Goal: Information Seeking & Learning: Learn about a topic

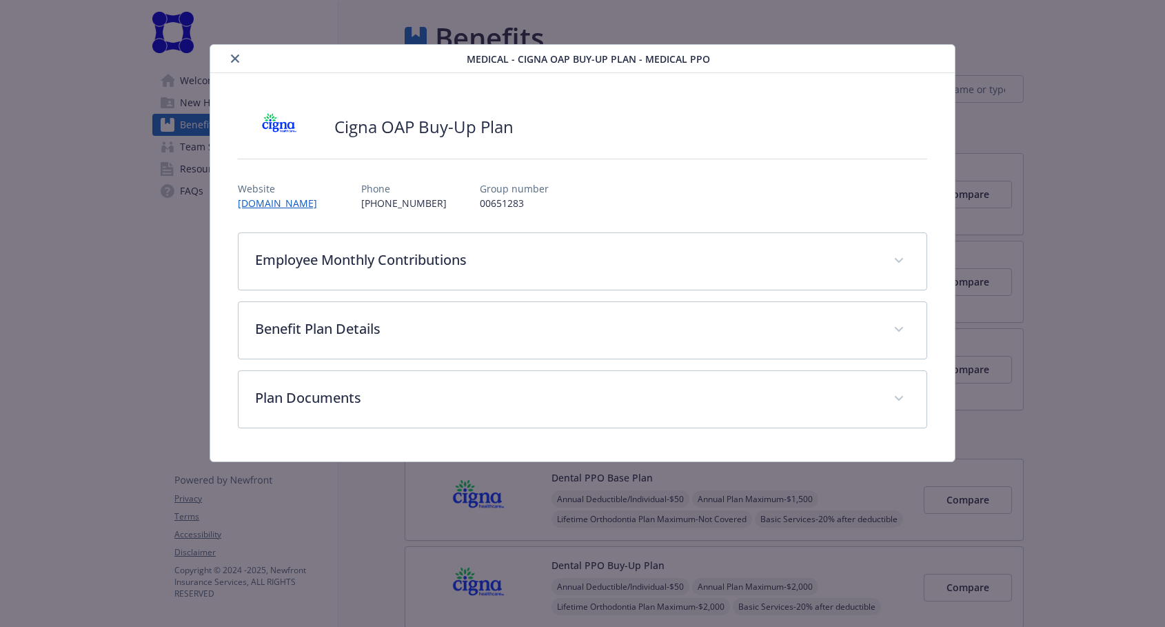
scroll to position [41, 195]
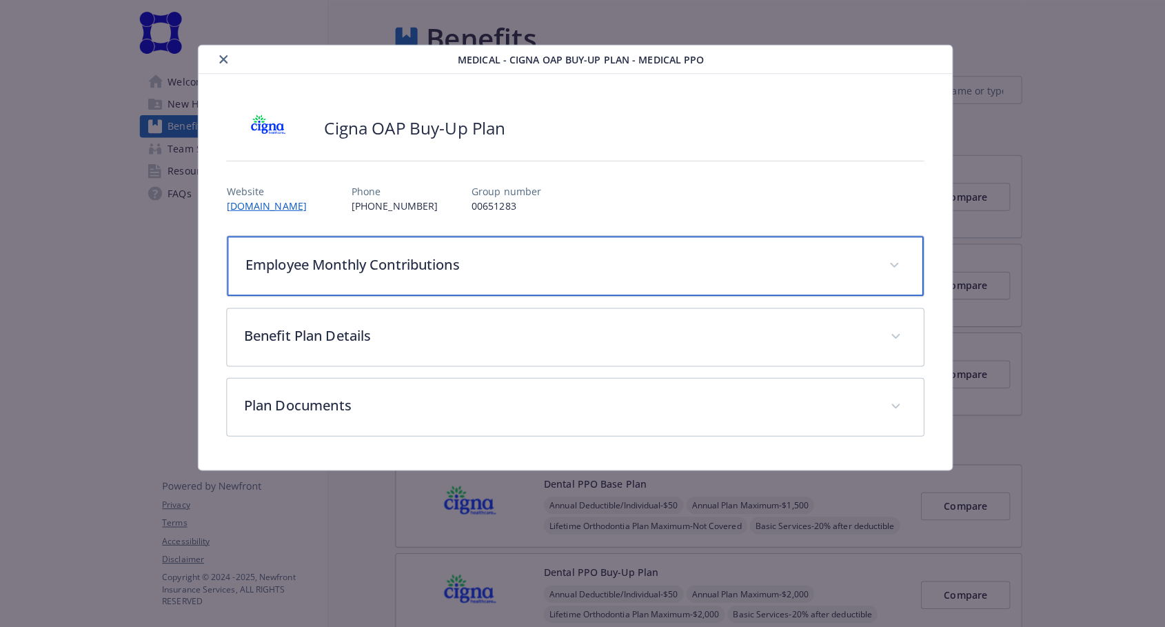
click at [887, 258] on span "details for plan Medical - Cigna OAP Buy-Up Plan - Medical PPO" at bounding box center [898, 262] width 22 height 22
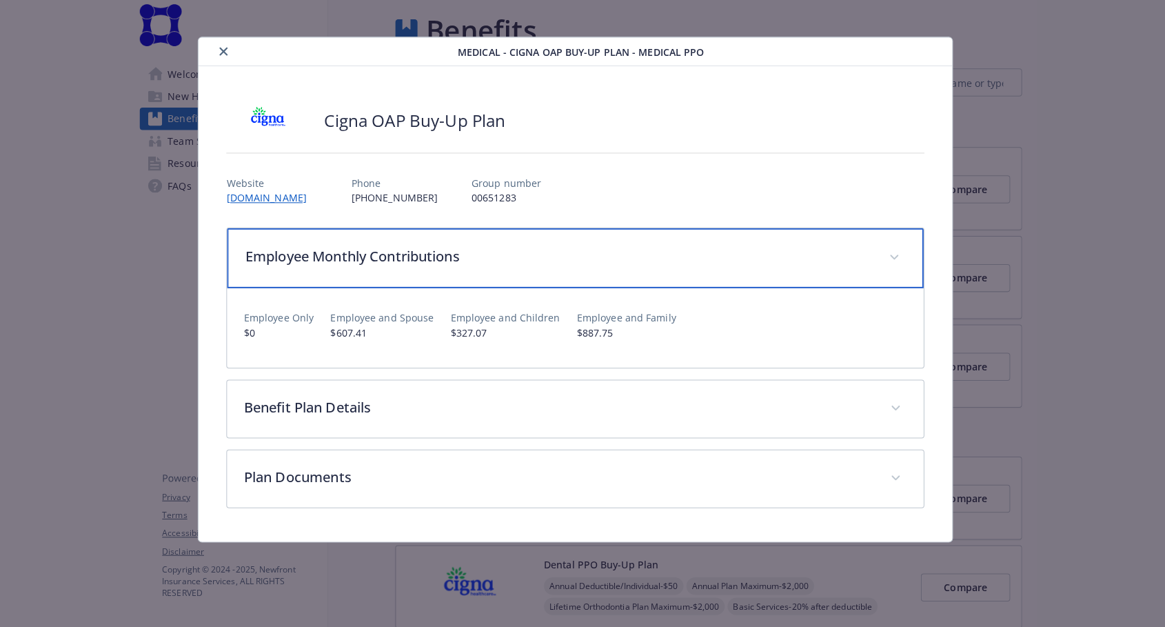
scroll to position [0, 0]
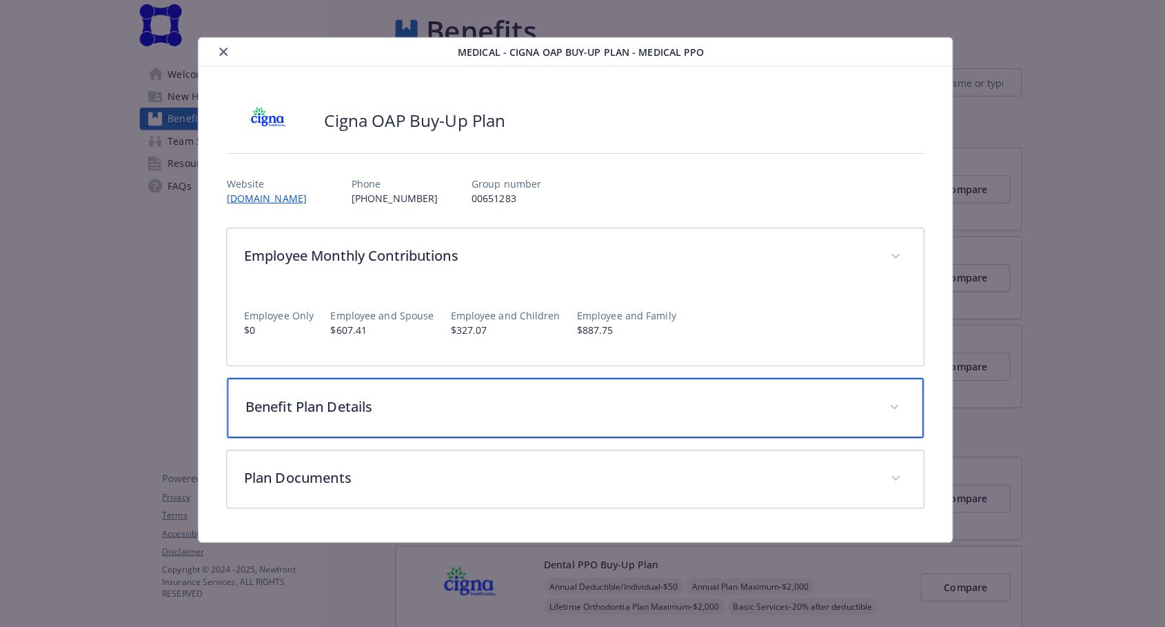
click at [887, 405] on span "details for plan Medical - Cigna OAP Buy-Up Plan - Medical PPO" at bounding box center [898, 410] width 22 height 22
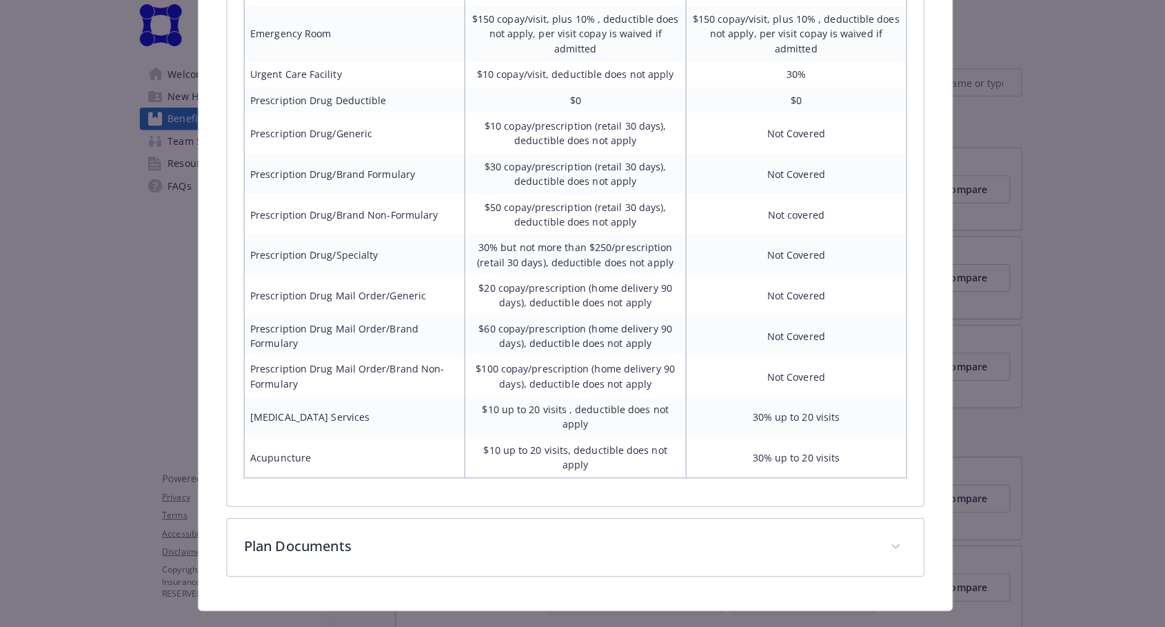
scroll to position [744, 0]
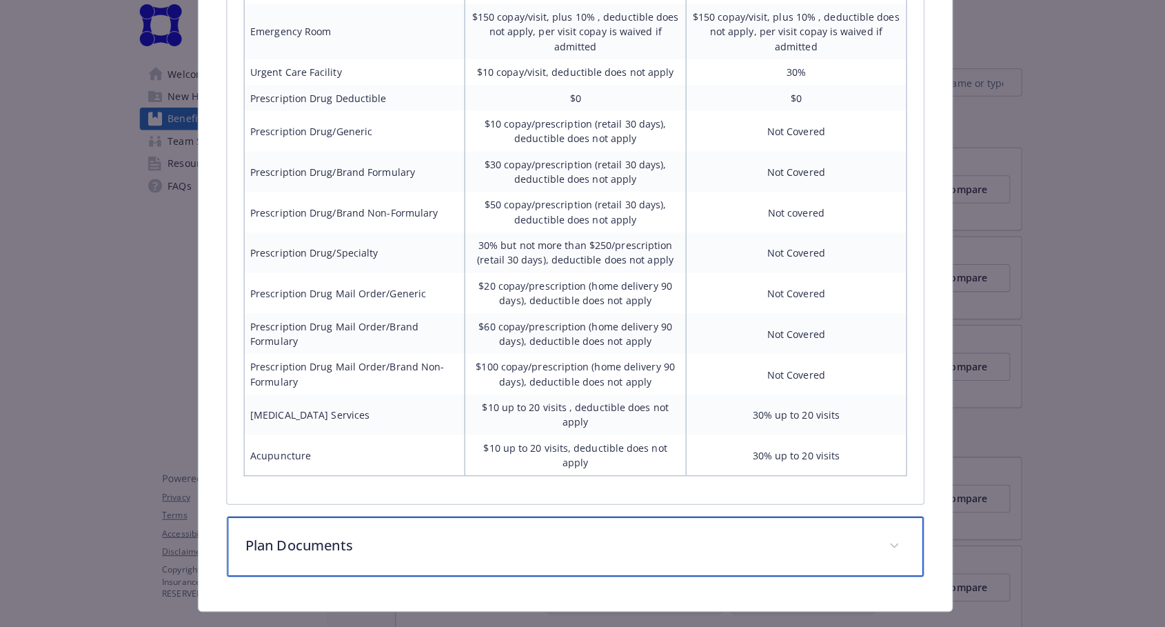
click at [546, 536] on p "Plan Documents" at bounding box center [565, 546] width 619 height 21
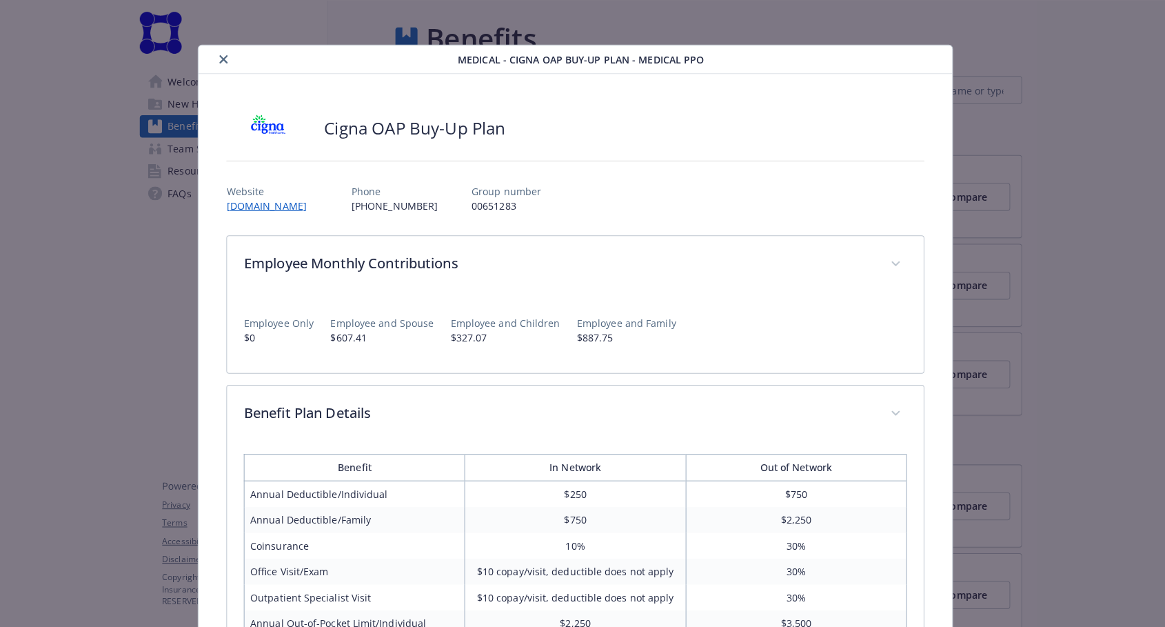
scroll to position [0, 0]
click at [643, 124] on div "Cigna OAP Buy-Up Plan" at bounding box center [582, 126] width 689 height 41
click at [216, 63] on div "details for plan Medical - Cigna OAP Buy-Up Plan - Medical PPO" at bounding box center [341, 58] width 250 height 17
click at [231, 56] on icon "close" at bounding box center [235, 58] width 8 height 8
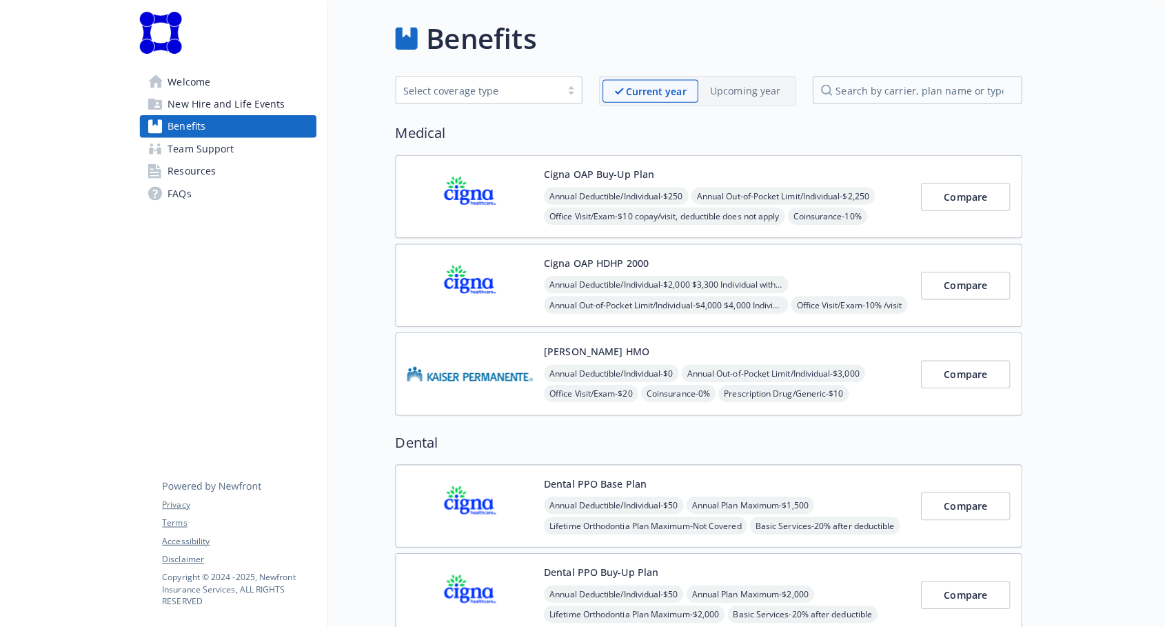
click at [243, 94] on span "New Hire and Life Events" at bounding box center [238, 103] width 116 height 22
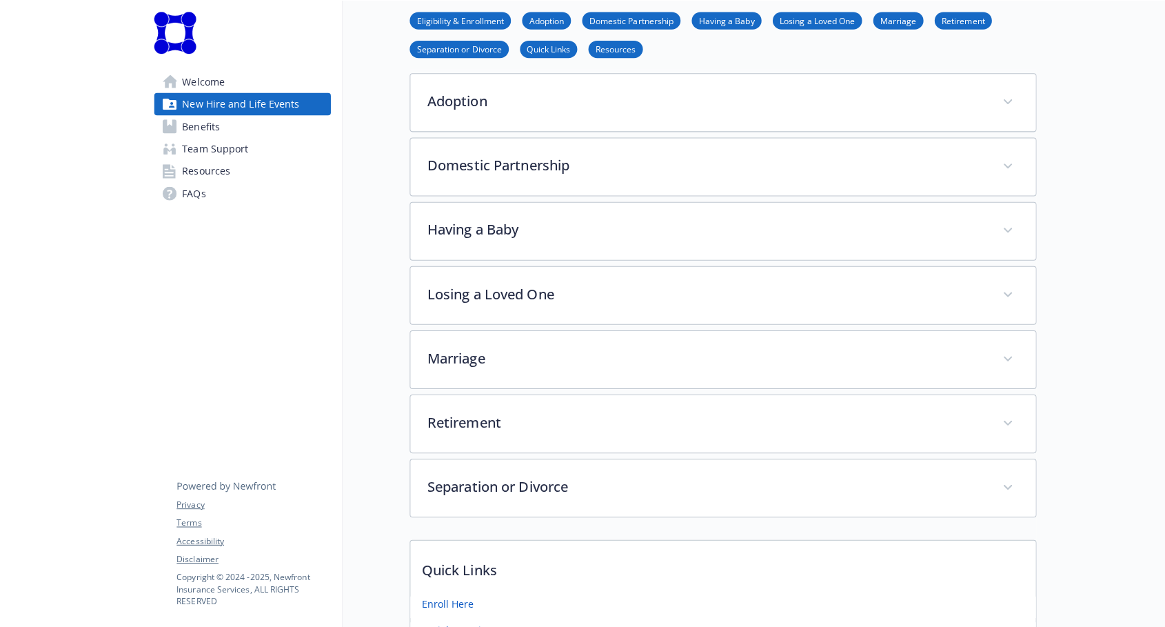
scroll to position [290, 0]
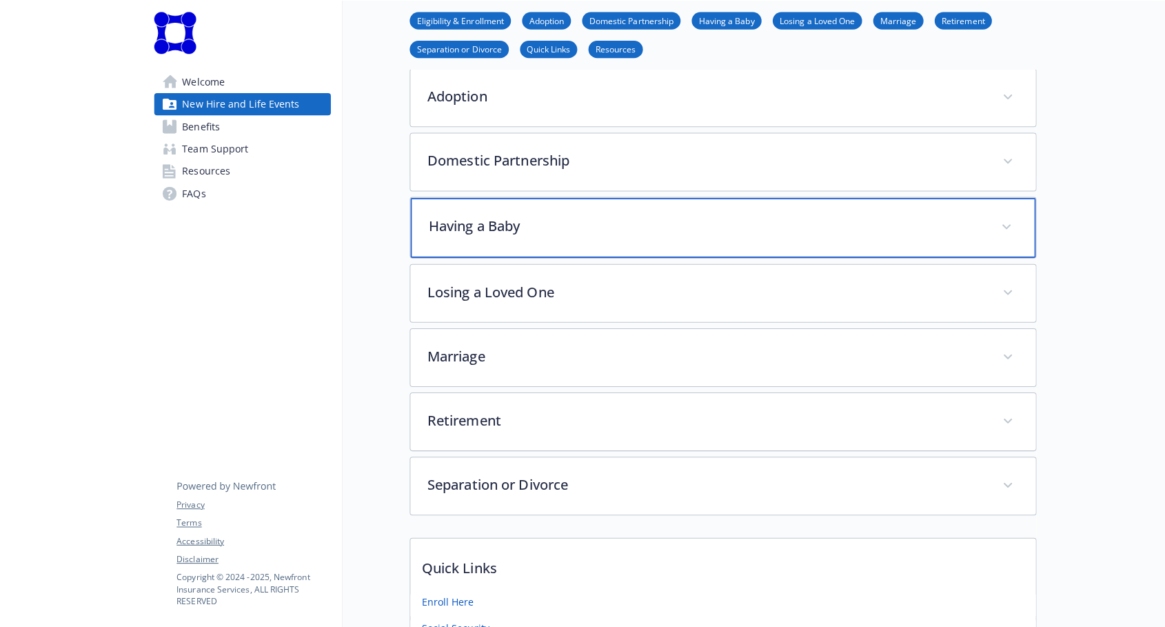
click at [579, 228] on p "Having a Baby" at bounding box center [697, 223] width 549 height 21
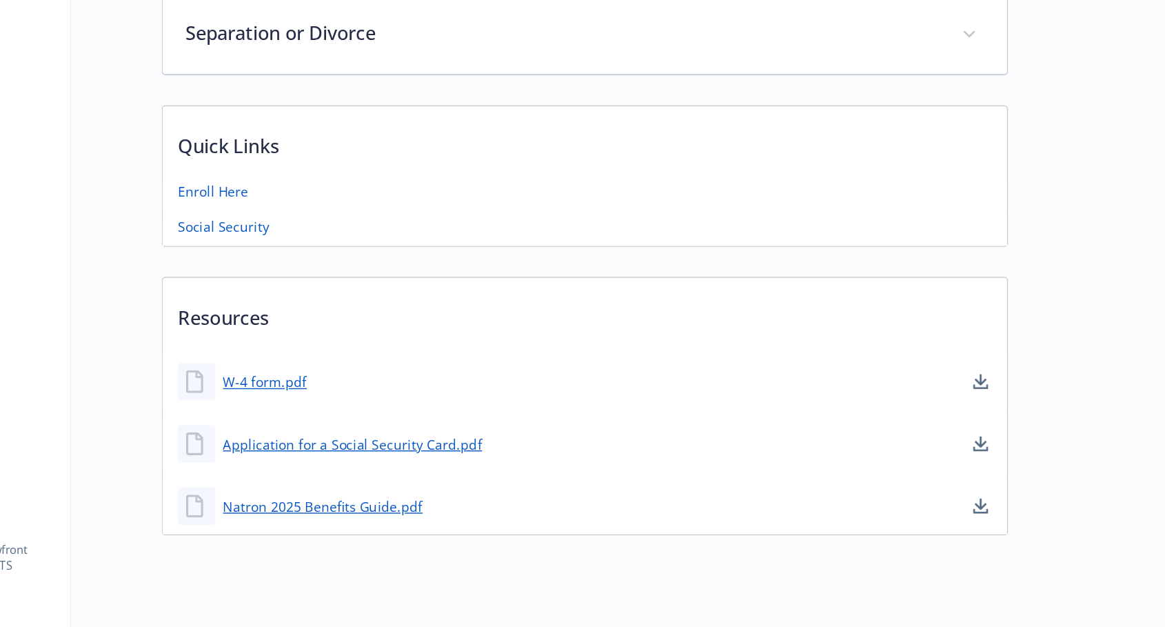
scroll to position [1264, 0]
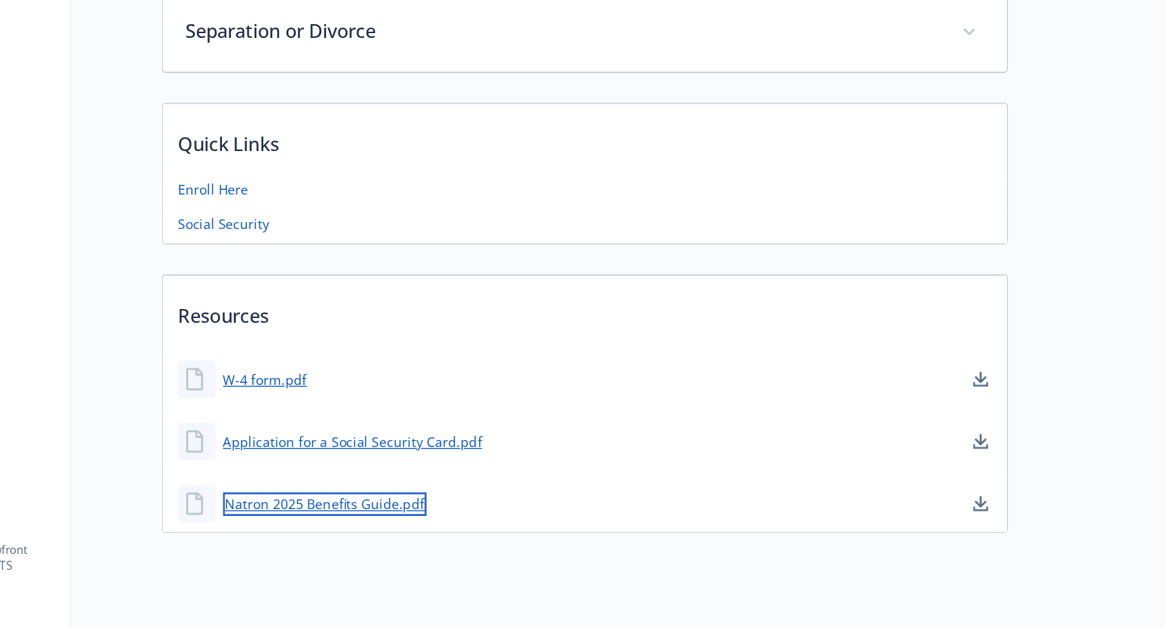
click at [450, 528] on link "Natron 2025 Benefits Guide.pdf" at bounding box center [524, 536] width 149 height 17
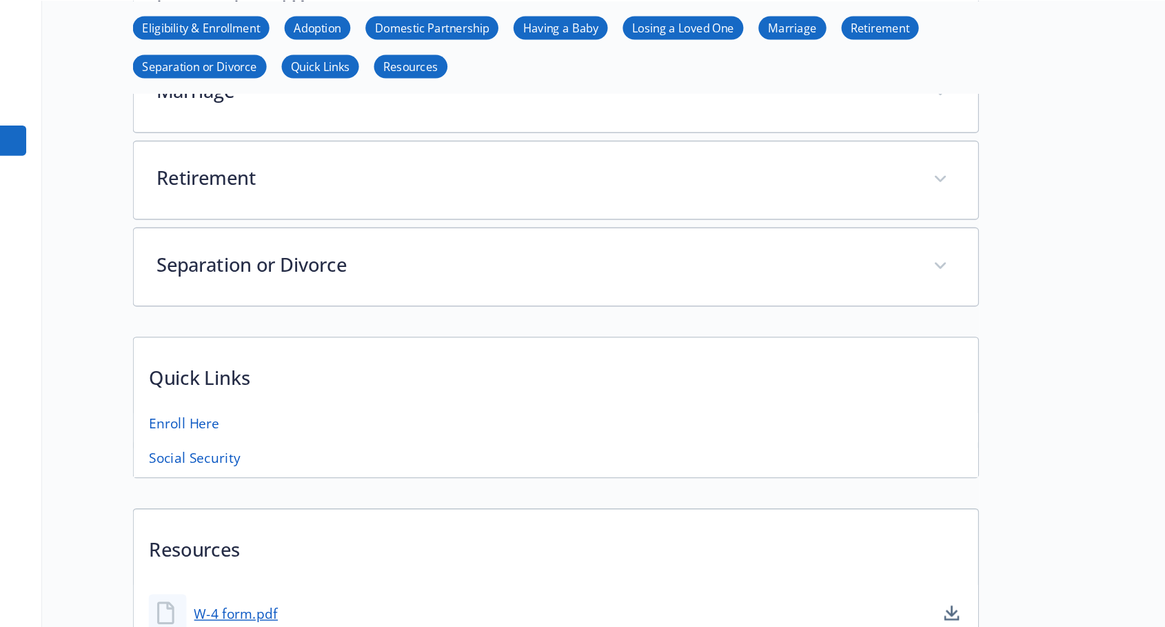
scroll to position [0, 0]
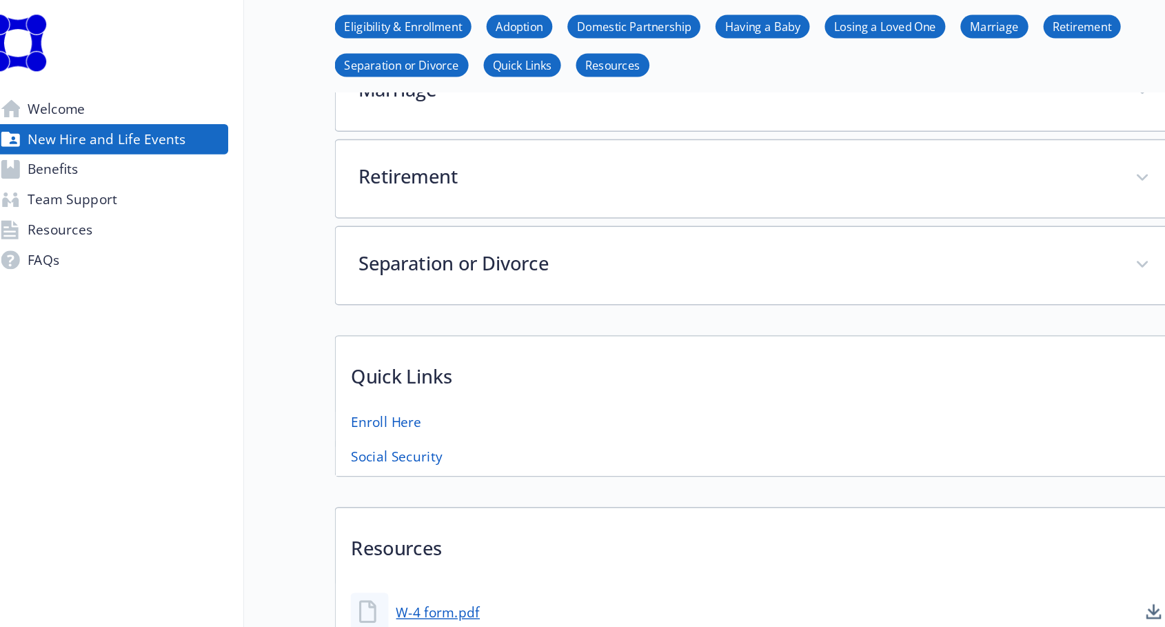
click at [152, 114] on link "Benefits" at bounding box center [239, 125] width 174 height 22
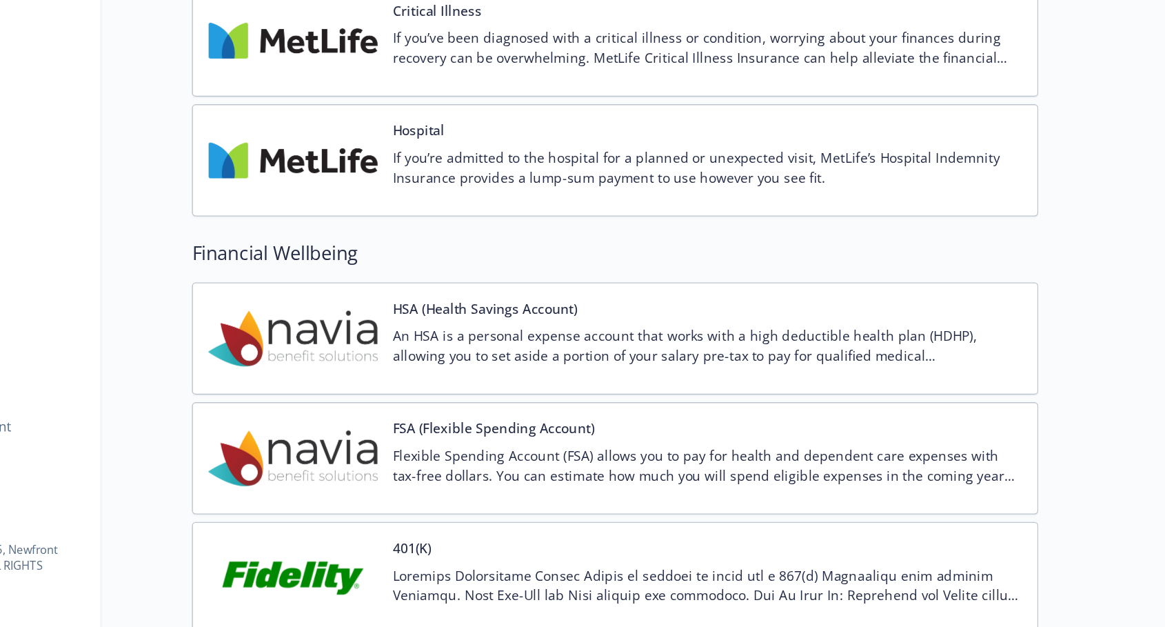
click at [552, 386] on div "HSA (Health Savings Account) An HSA is a personal expense account that works wi…" at bounding box center [782, 415] width 461 height 59
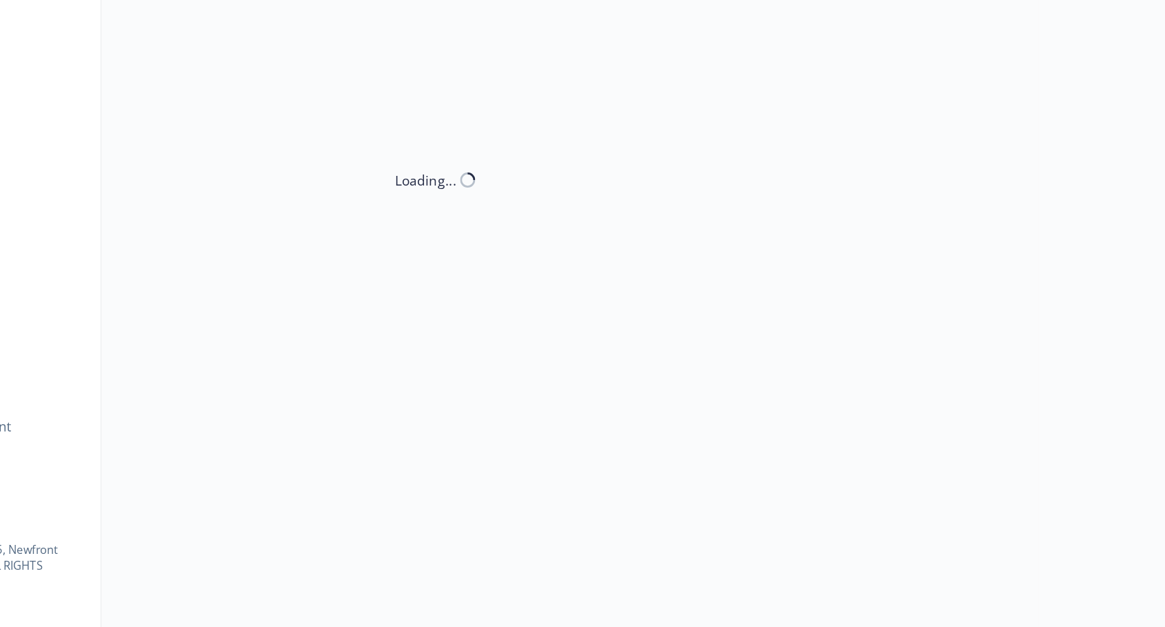
scroll to position [1, 0]
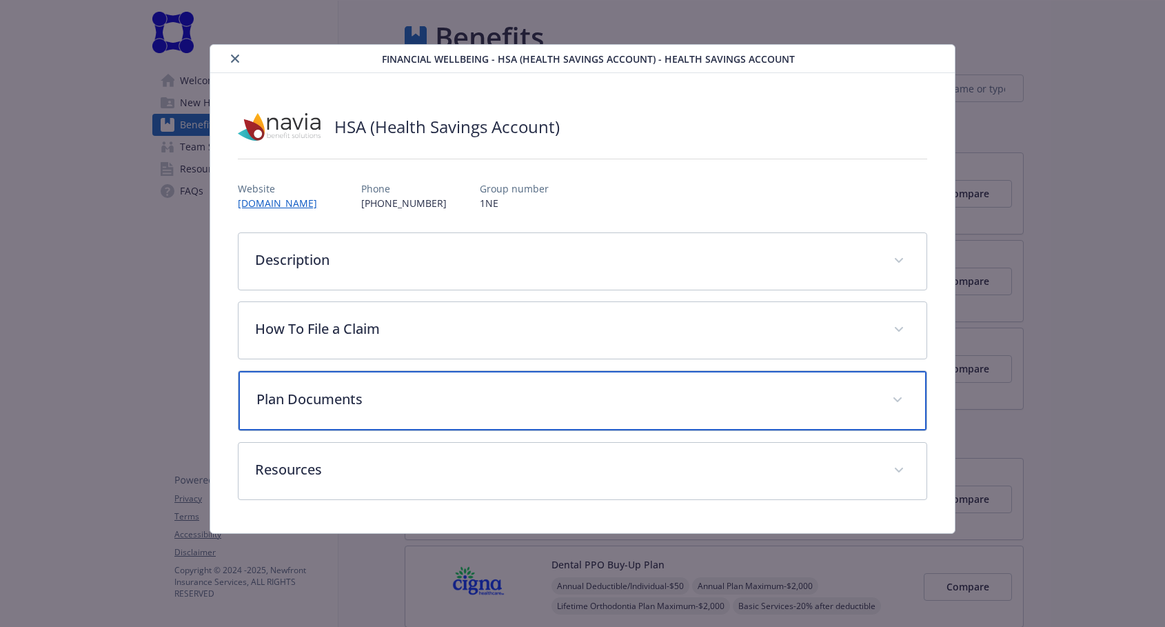
click at [643, 390] on p "Plan Documents" at bounding box center [565, 399] width 619 height 21
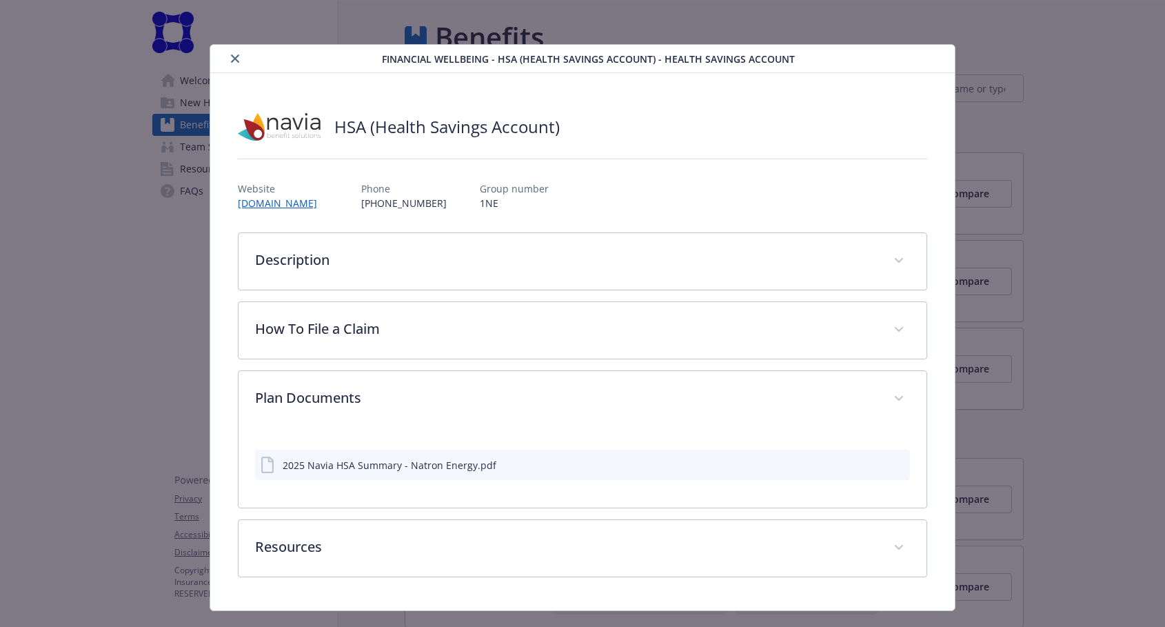
click at [430, 466] on div "2025 Navia HSA Summary - Natron Energy.pdf" at bounding box center [390, 465] width 214 height 14
click at [878, 460] on icon "download file" at bounding box center [875, 463] width 11 height 11
click at [228, 56] on button "close" at bounding box center [235, 58] width 17 height 17
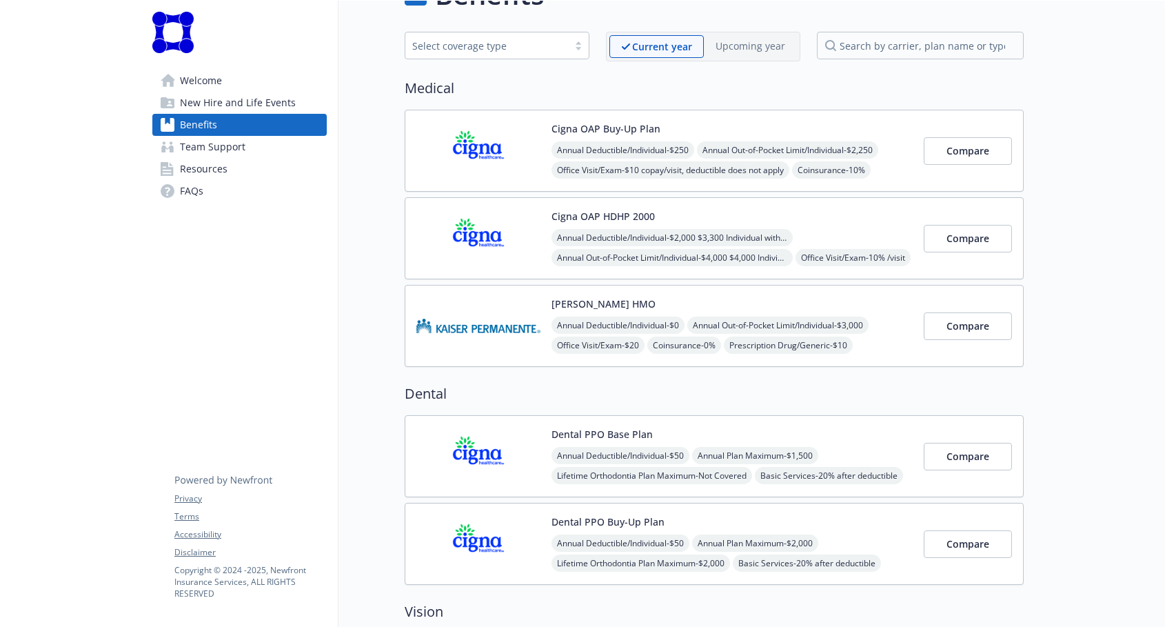
scroll to position [36, 0]
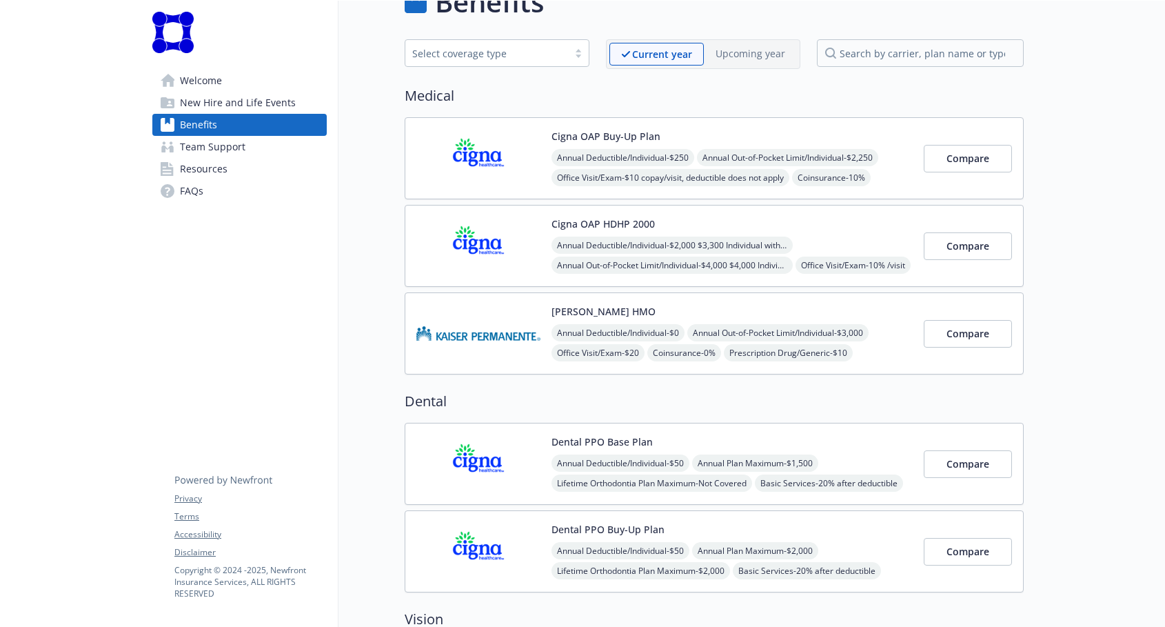
click at [707, 228] on div "Cigna OAP HDHP 2000 Annual Deductible/Individual - $2,000 $3,300 Individual wit…" at bounding box center [732, 245] width 361 height 59
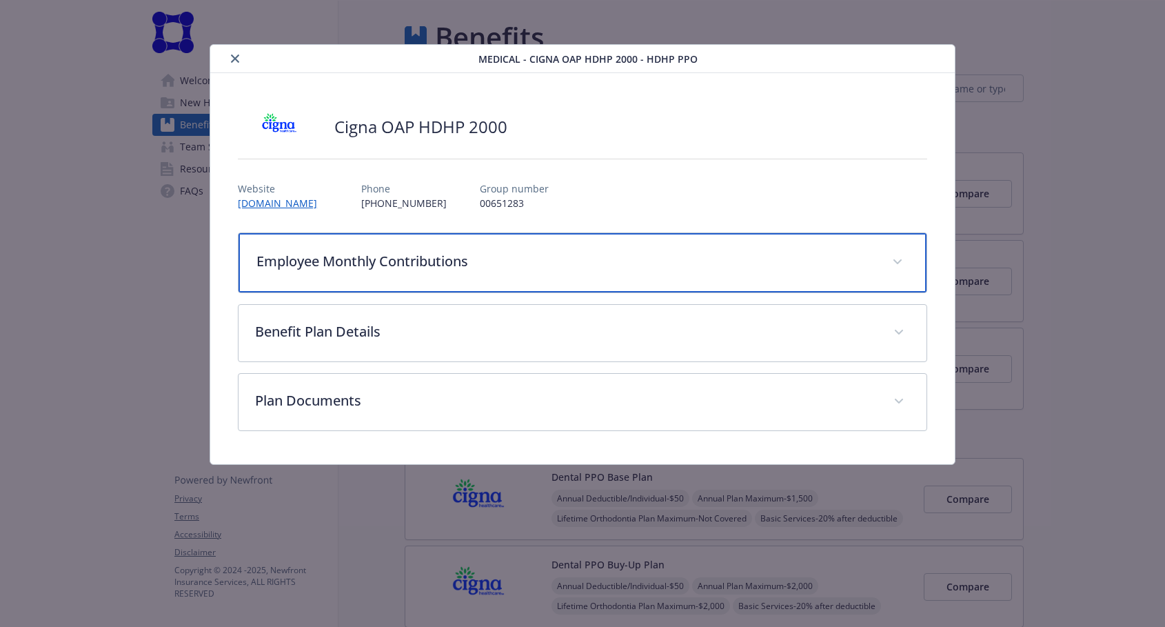
click at [633, 262] on p "Employee Monthly Contributions" at bounding box center [565, 261] width 619 height 21
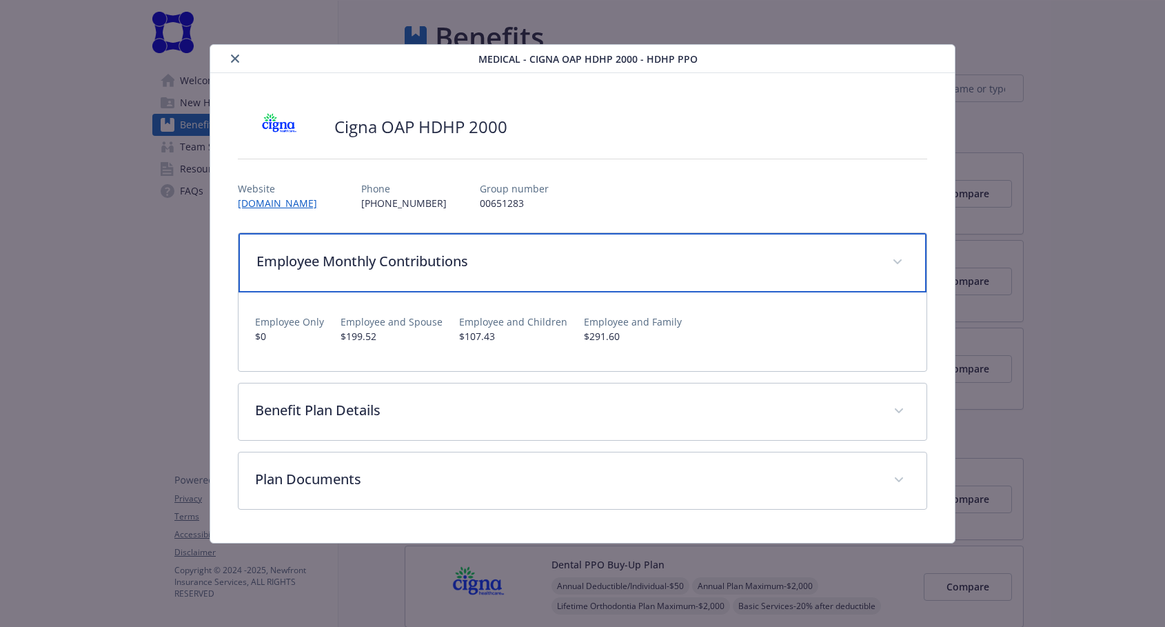
scroll to position [0, 0]
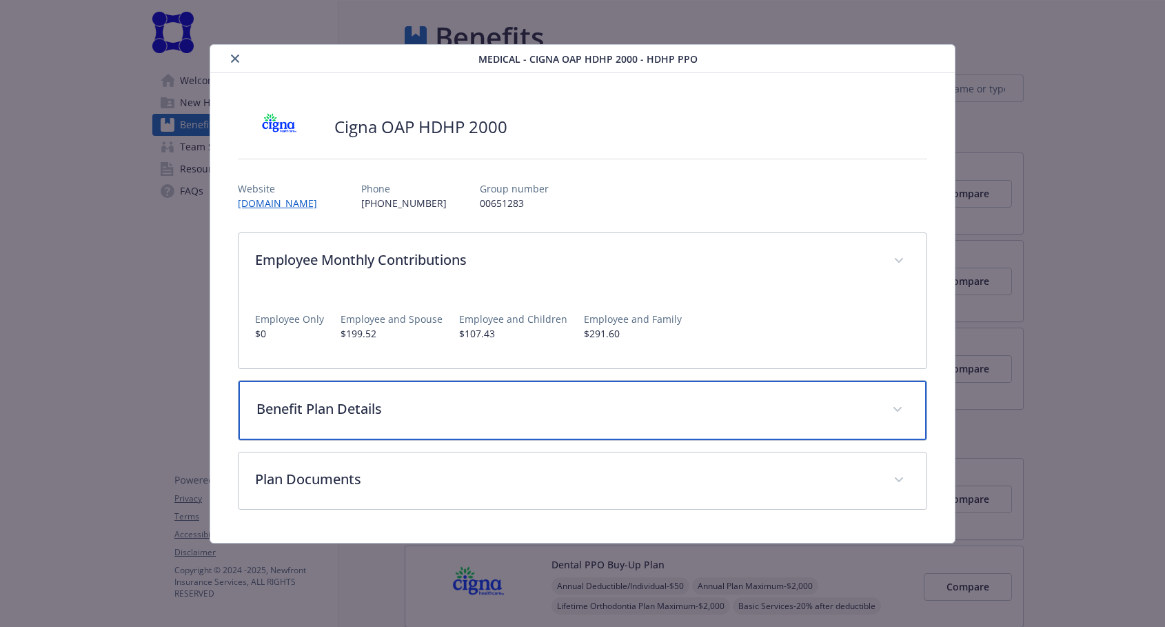
click at [481, 418] on p "Benefit Plan Details" at bounding box center [565, 409] width 619 height 21
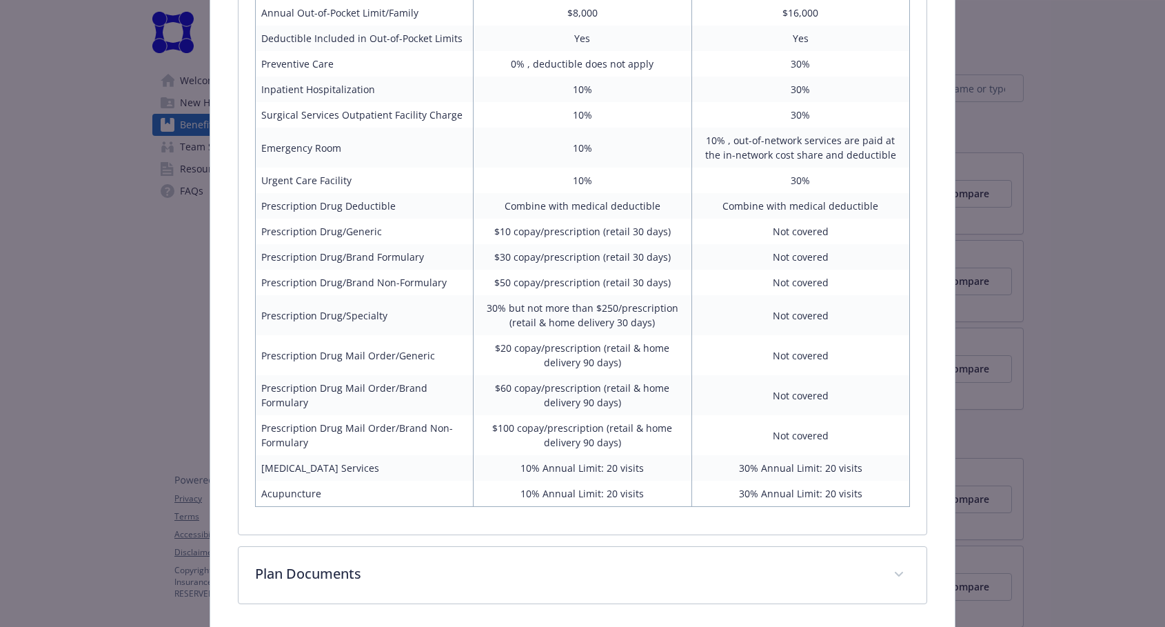
scroll to position [686, 0]
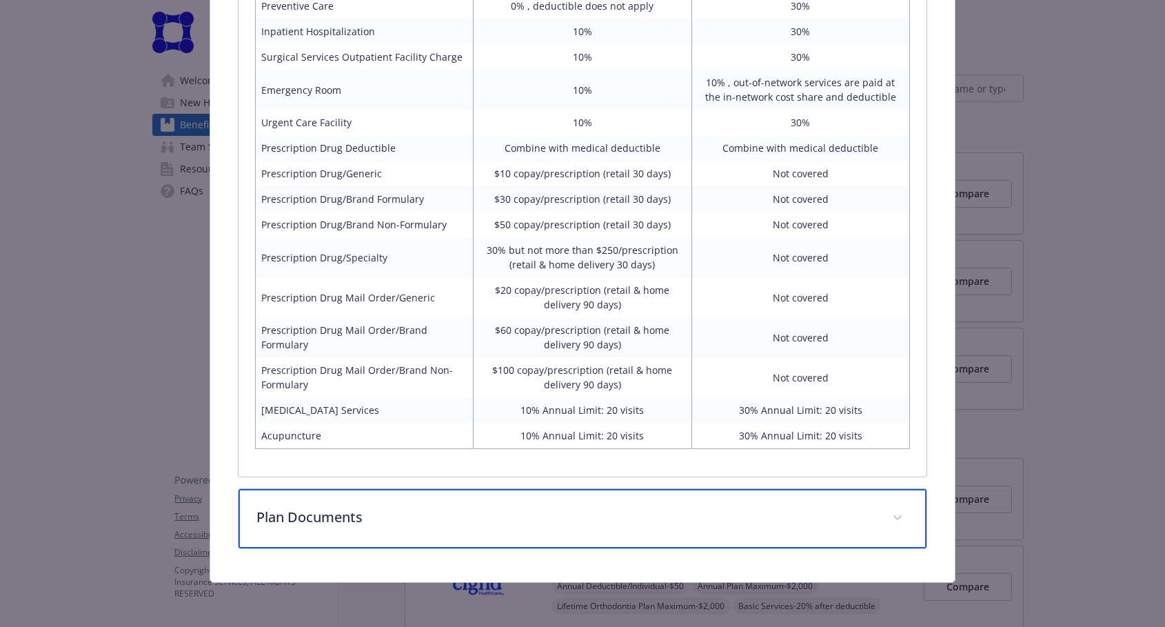
click at [440, 523] on p "Plan Documents" at bounding box center [565, 517] width 619 height 21
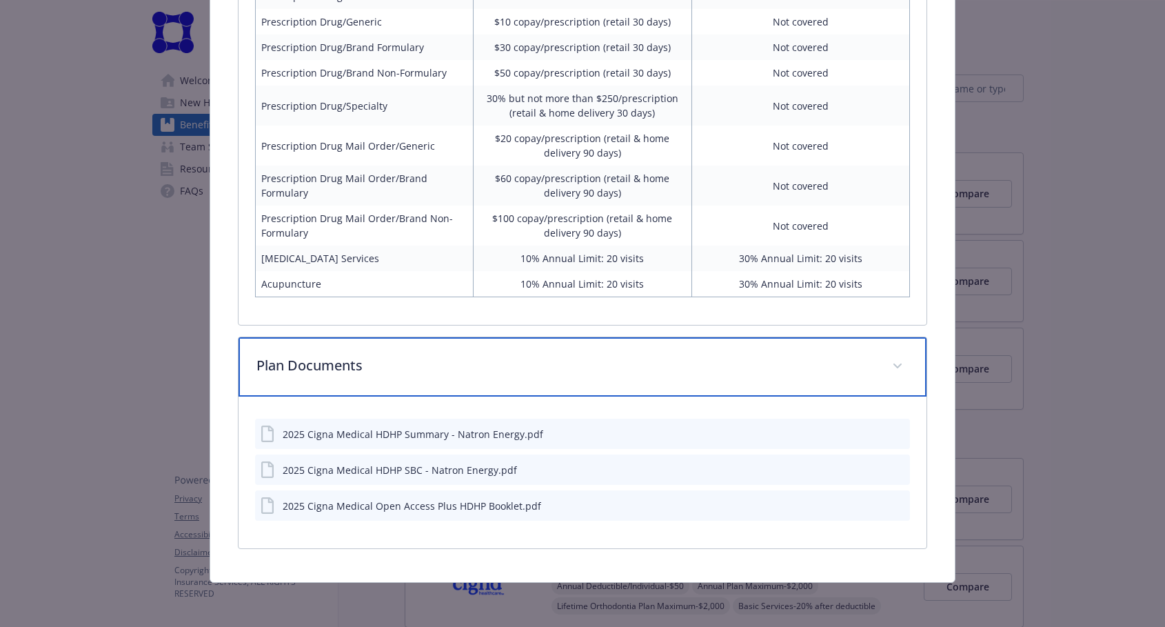
scroll to position [838, 0]
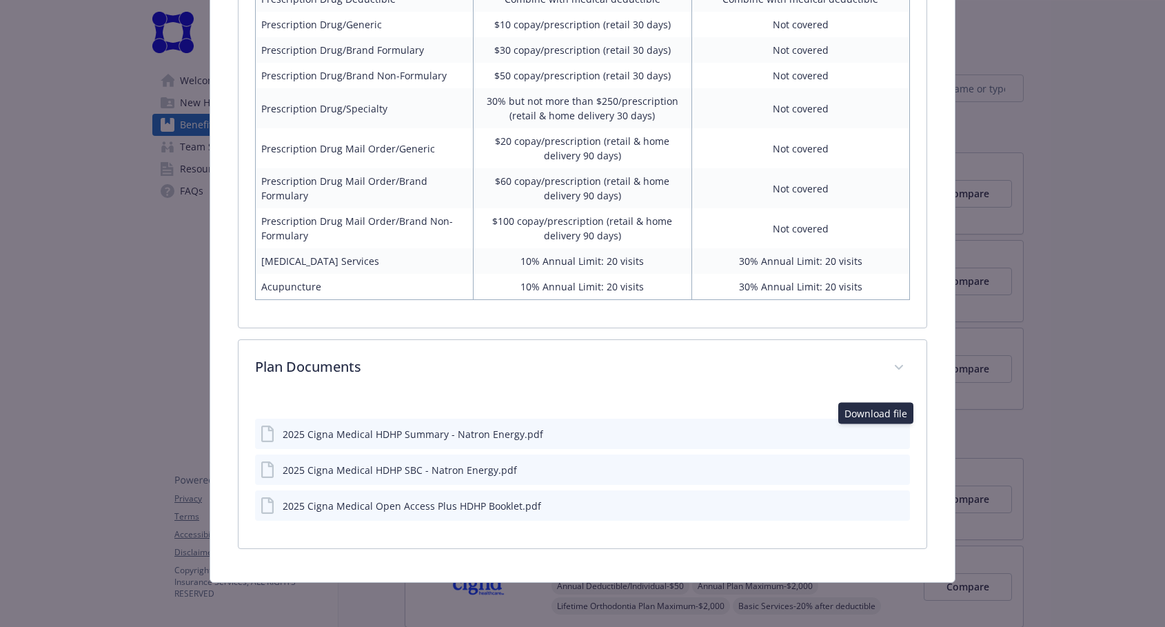
click at [874, 436] on icon "download file" at bounding box center [875, 435] width 11 height 3
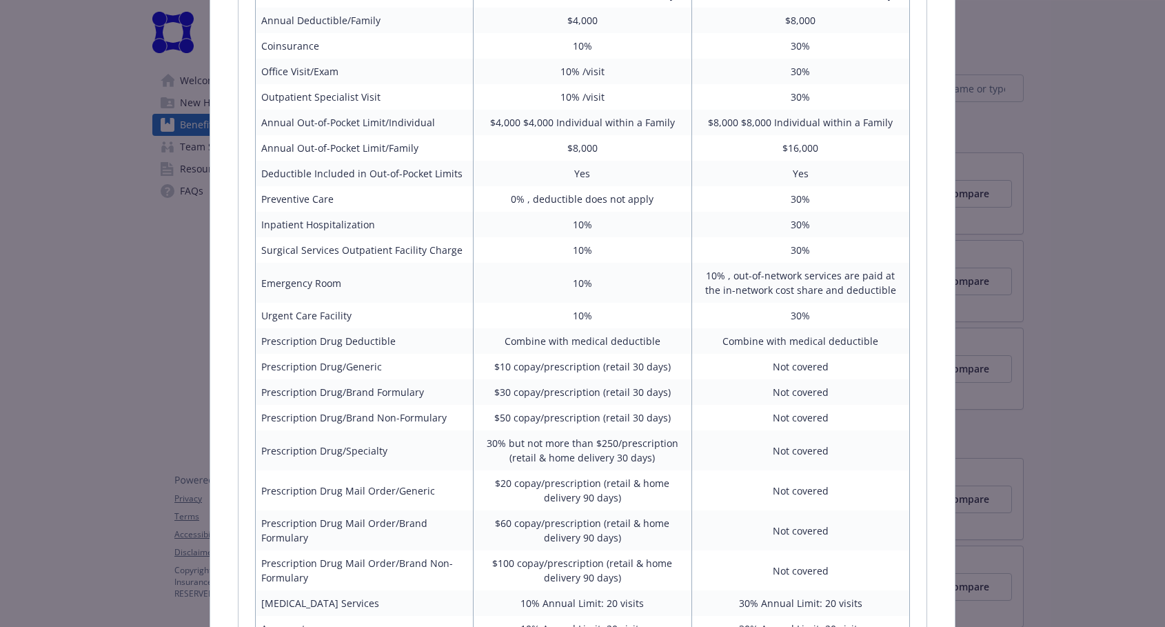
scroll to position [350, 0]
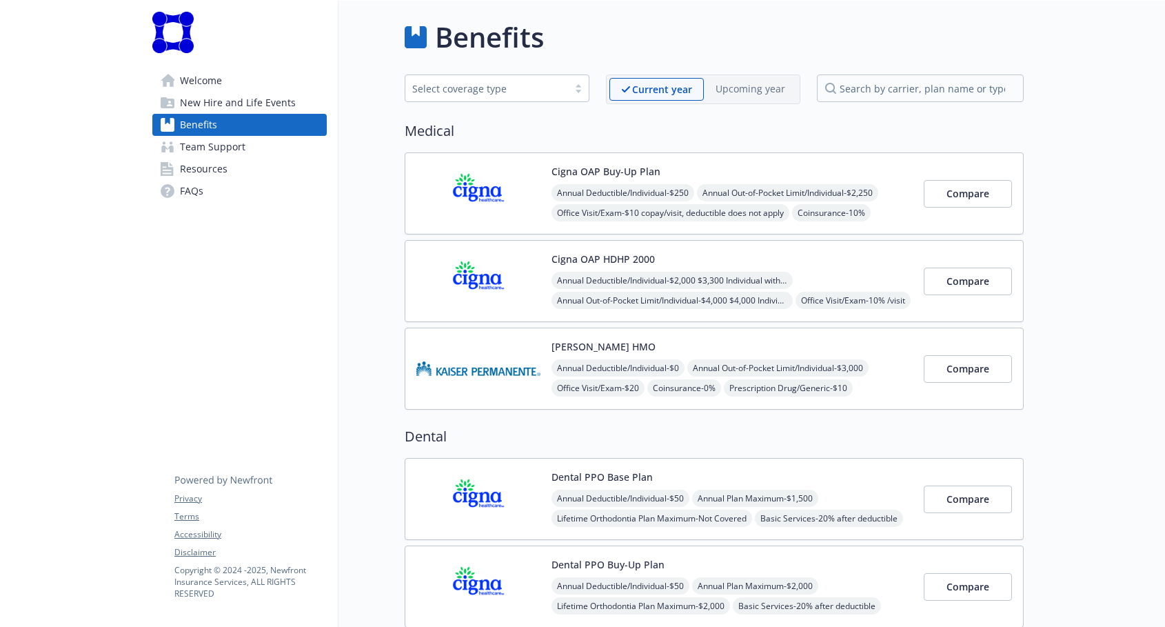
click at [258, 94] on span "New Hire and Life Events" at bounding box center [238, 103] width 116 height 22
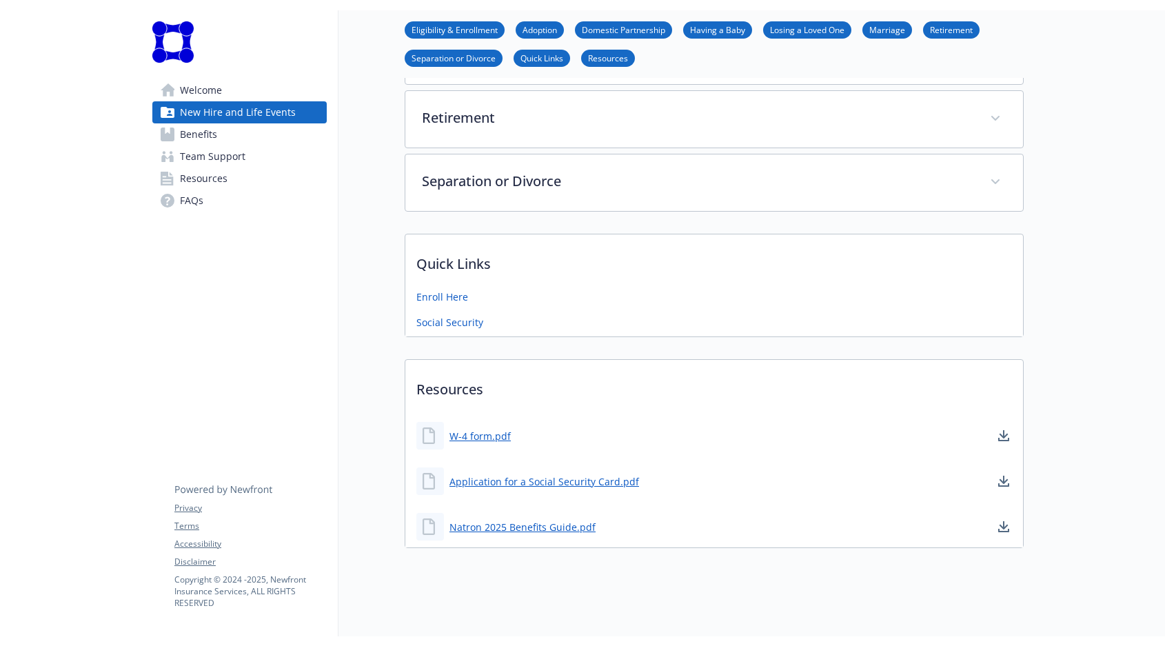
scroll to position [592, 0]
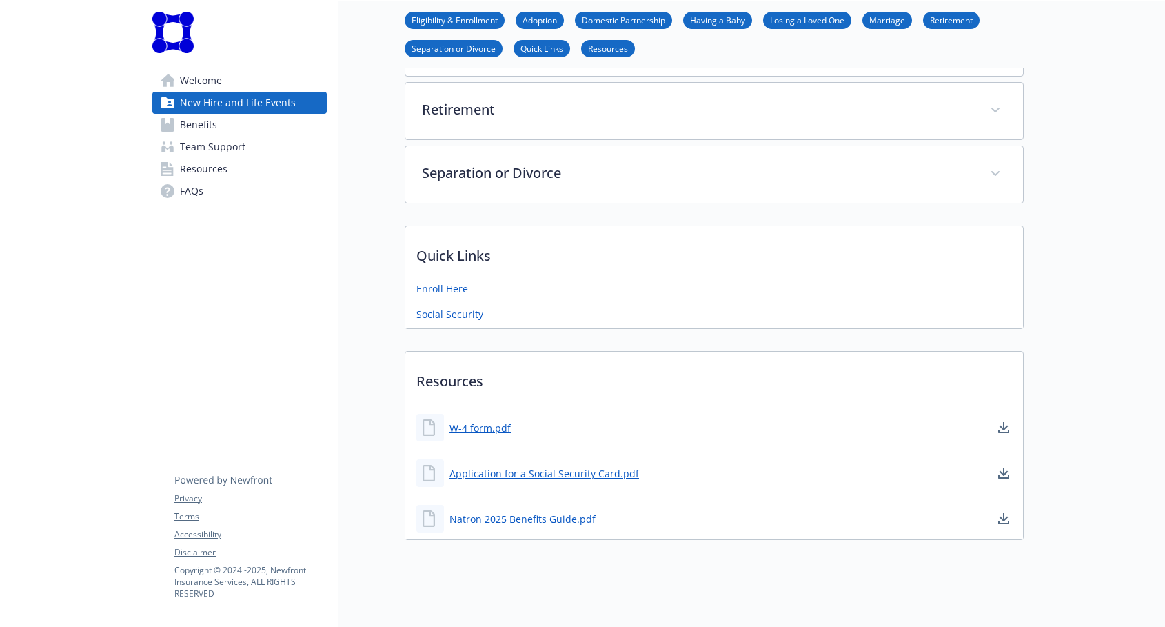
click at [509, 527] on div "Natron 2025 Benefits Guide.pdf" at bounding box center [505, 519] width 179 height 28
click at [509, 518] on link "Natron 2025 Benefits Guide.pdf" at bounding box center [524, 518] width 149 height 17
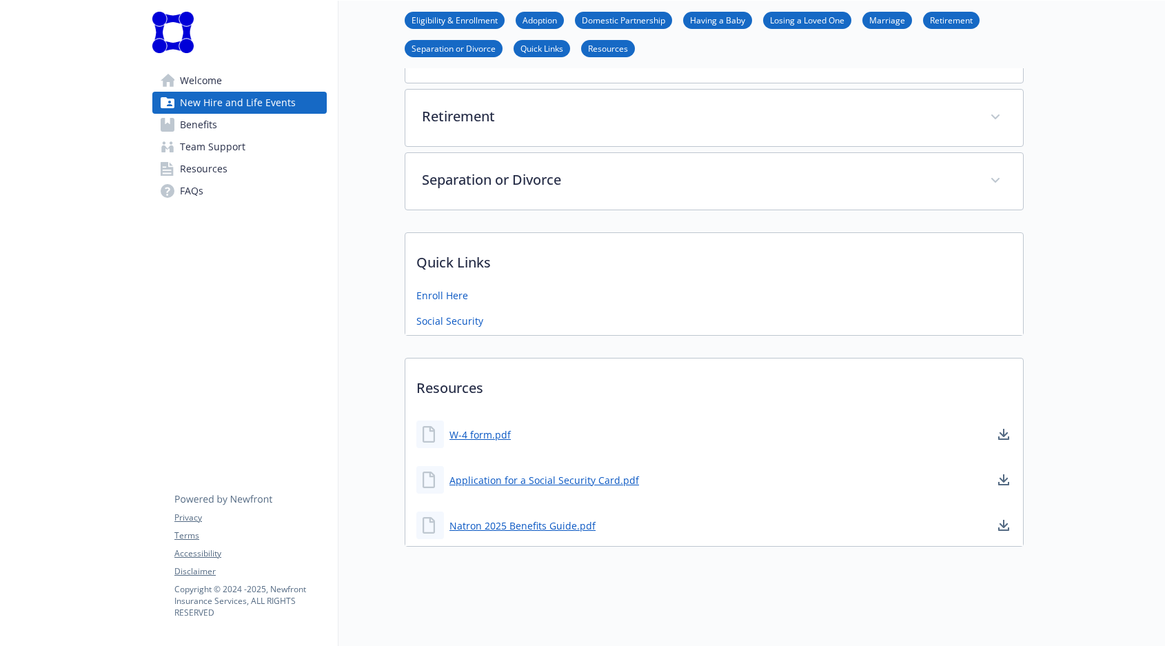
scroll to position [585, 0]
